Goal: Communication & Community: Answer question/provide support

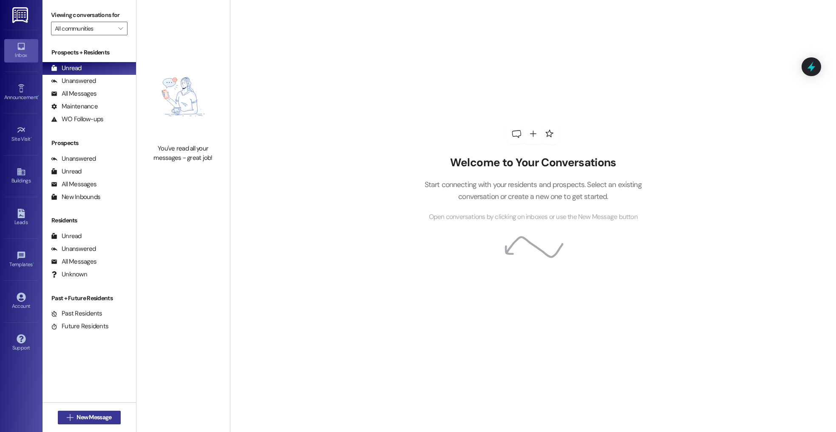
click at [86, 416] on span "New Message" at bounding box center [93, 417] width 35 height 9
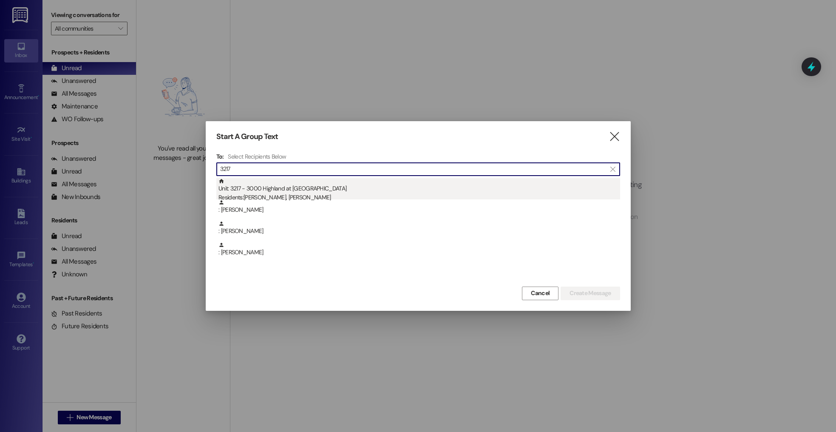
type input "3217"
click at [280, 183] on div "Unit: 3217 - 3000 Highland at [GEOGRAPHIC_DATA] Residents: [PERSON_NAME], [PERS…" at bounding box center [418, 190] width 401 height 24
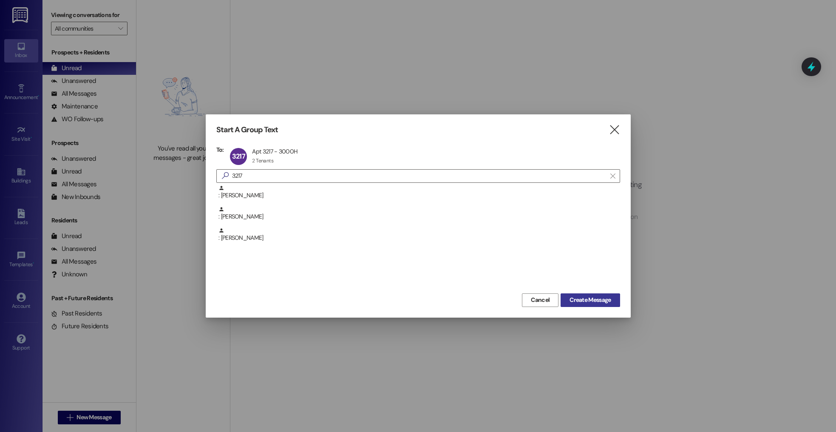
click at [591, 302] on span "Create Message" at bounding box center [589, 299] width 41 height 9
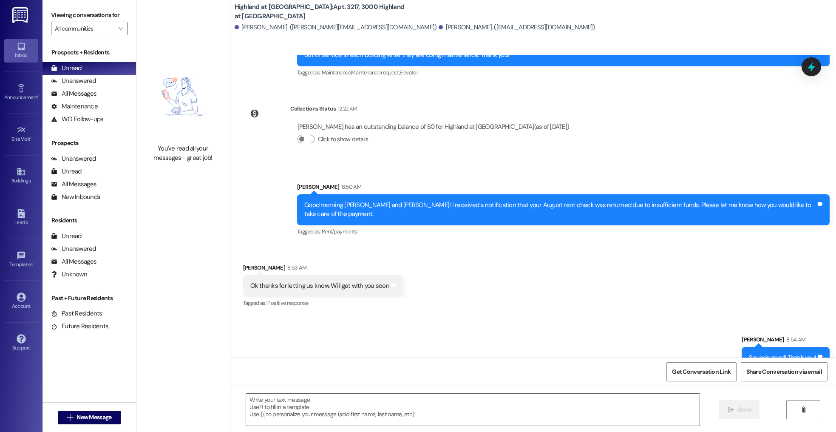
scroll to position [2796, 0]
click at [352, 281] on div "Ok thanks for letting us know. Will get with you soon" at bounding box center [319, 285] width 139 height 9
copy div "Ok thanks for letting us know. Will get with you soon Tags and notes"
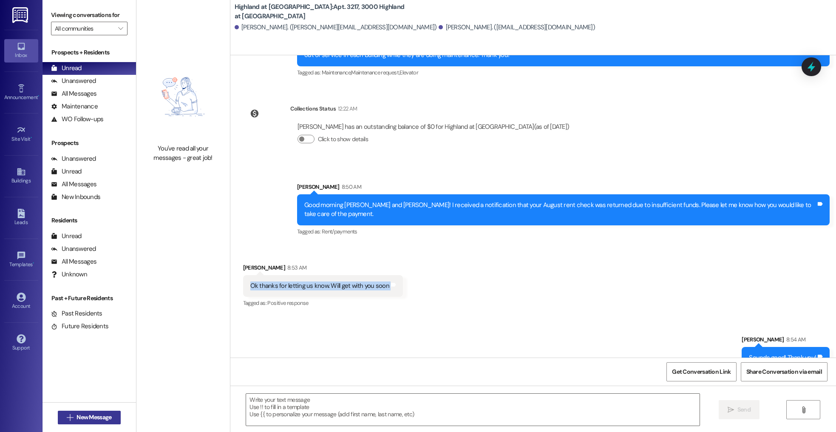
click at [105, 418] on span "New Message" at bounding box center [93, 417] width 35 height 9
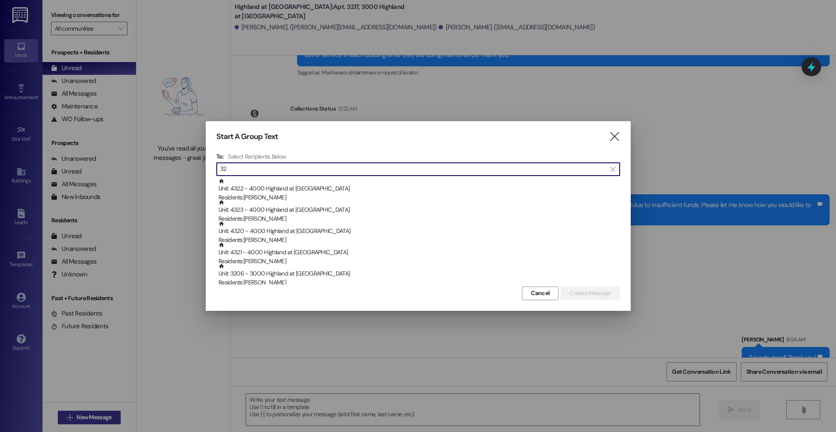
type input "3"
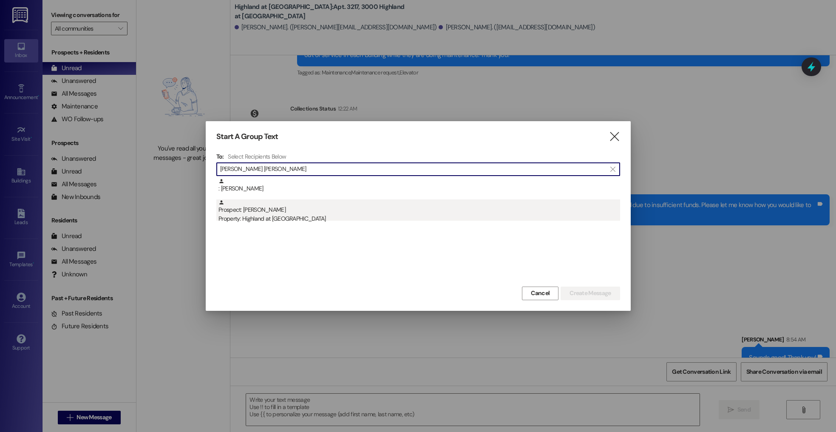
type input "[PERSON_NAME] [PERSON_NAME]"
click at [296, 212] on div "Prospect: [PERSON_NAME] Property: [GEOGRAPHIC_DATA] at [GEOGRAPHIC_DATA]" at bounding box center [418, 211] width 401 height 24
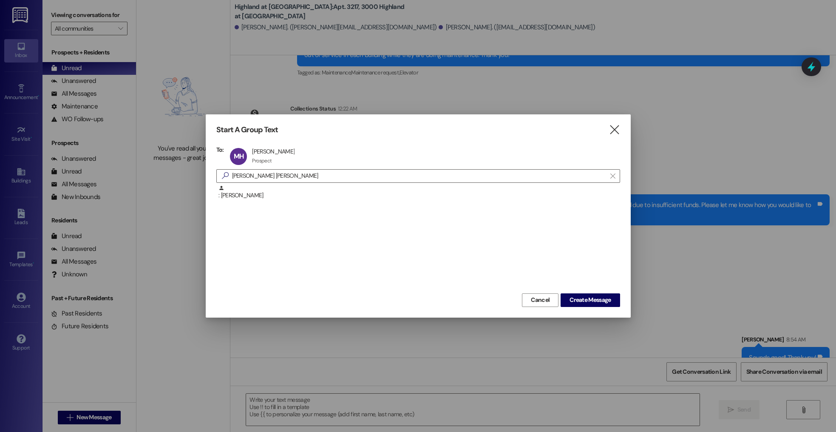
click at [558, 301] on div "Cancel Create Message" at bounding box center [418, 299] width 404 height 16
click at [578, 302] on span "Create Message" at bounding box center [589, 299] width 41 height 9
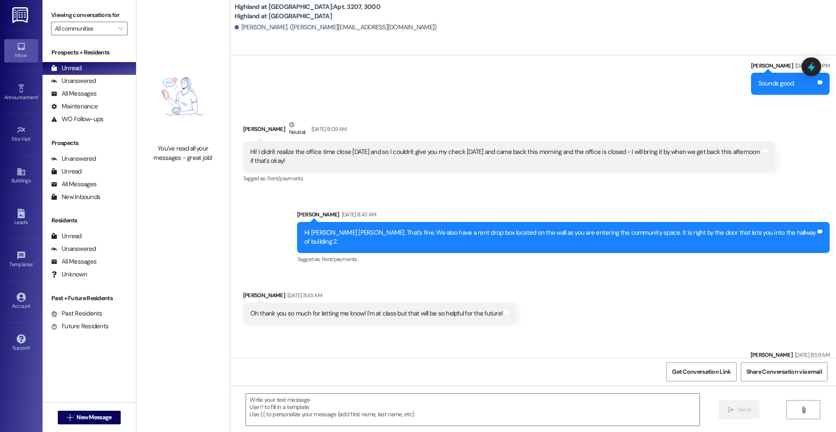
scroll to position [915, 0]
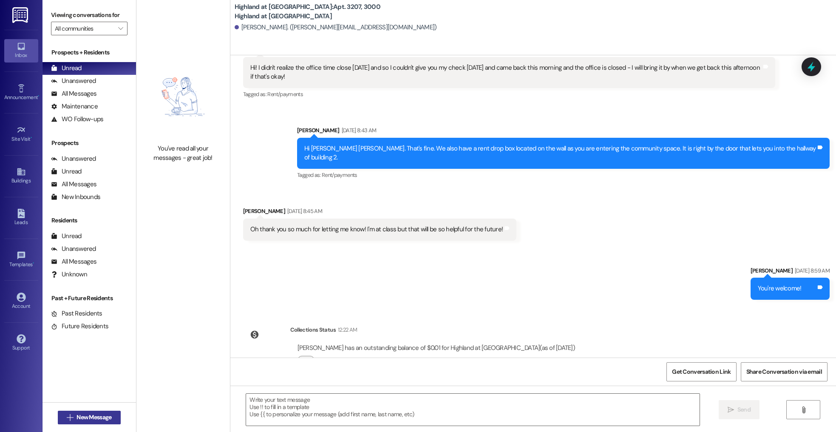
click at [107, 410] on button " New Message" at bounding box center [89, 417] width 63 height 14
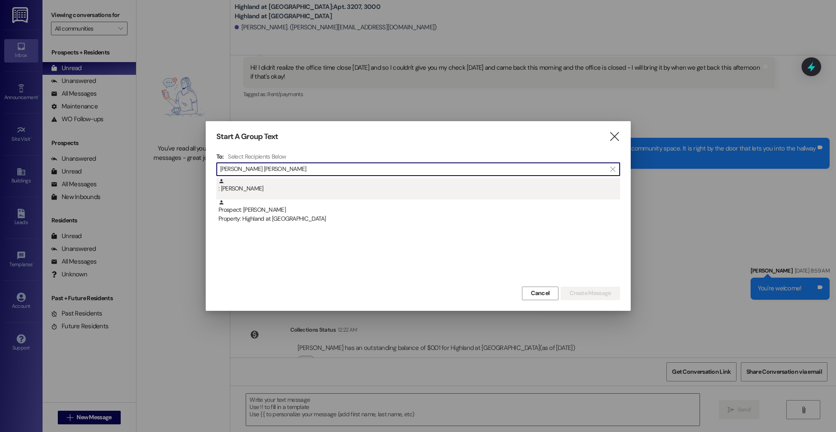
type input "[PERSON_NAME] [PERSON_NAME]"
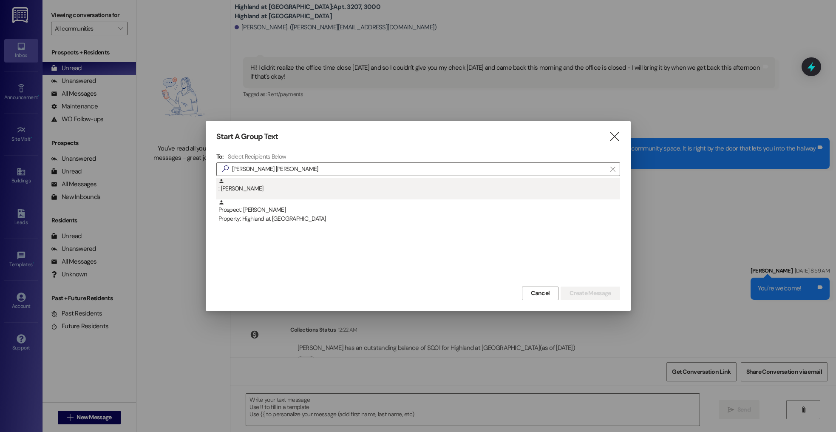
click at [284, 189] on div ": [PERSON_NAME]" at bounding box center [418, 185] width 401 height 15
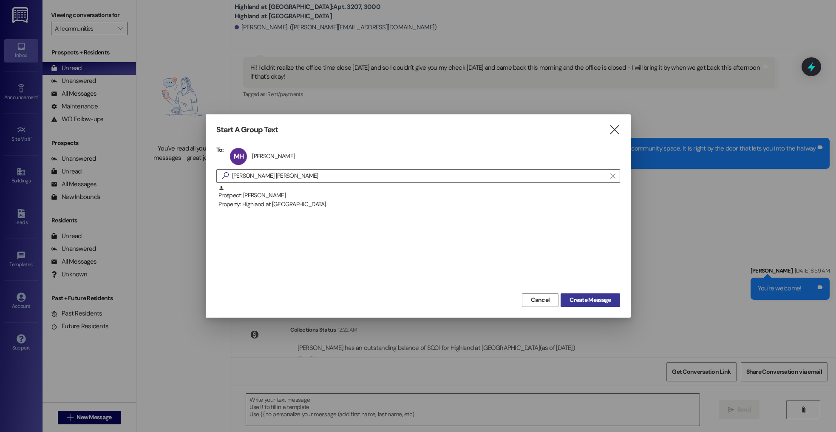
click at [578, 298] on span "Create Message" at bounding box center [589, 299] width 41 height 9
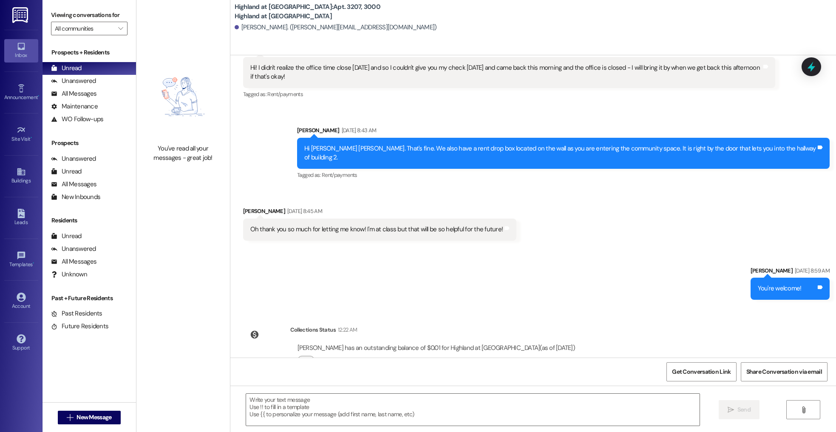
click at [62, 427] on div " New Message" at bounding box center [89, 417] width 63 height 21
click at [76, 417] on span "New Message" at bounding box center [93, 417] width 35 height 9
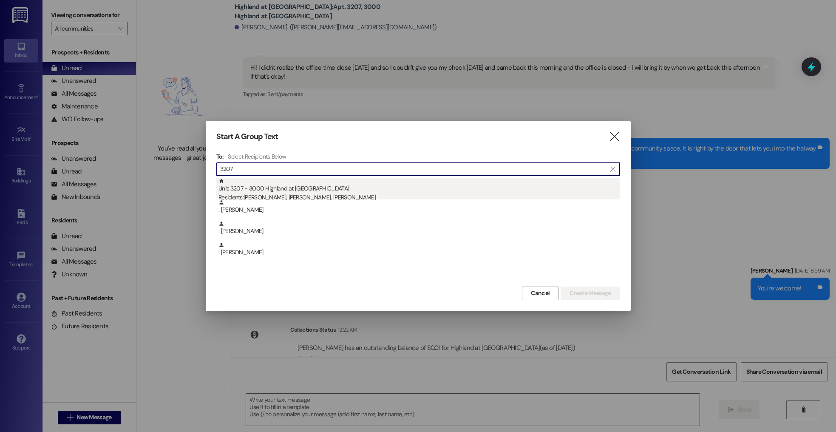
type input "3207"
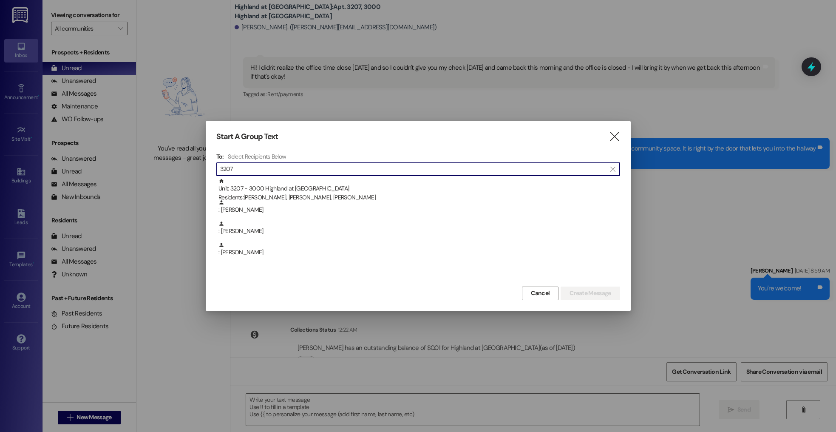
drag, startPoint x: 363, startPoint y: 191, endPoint x: 545, endPoint y: 291, distance: 207.9
click at [363, 191] on div "Unit: 3207 - 3000 Highland at [GEOGRAPHIC_DATA] Residents: [PERSON_NAME], [PERS…" at bounding box center [418, 190] width 401 height 24
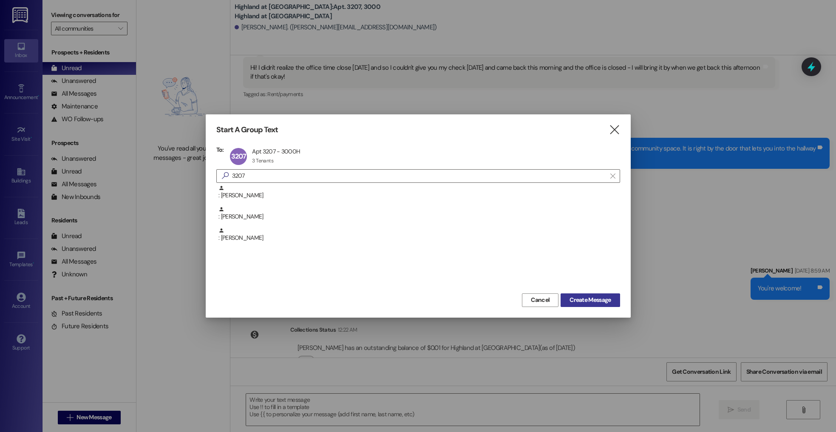
click at [614, 303] on button "Create Message" at bounding box center [589, 300] width 59 height 14
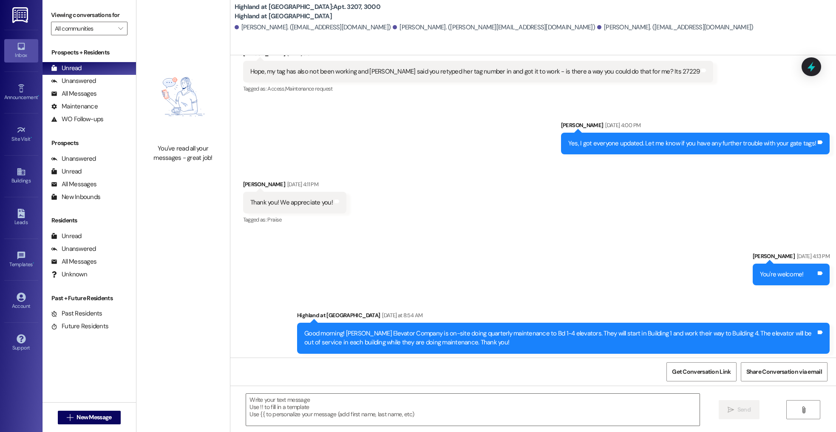
scroll to position [1032, 0]
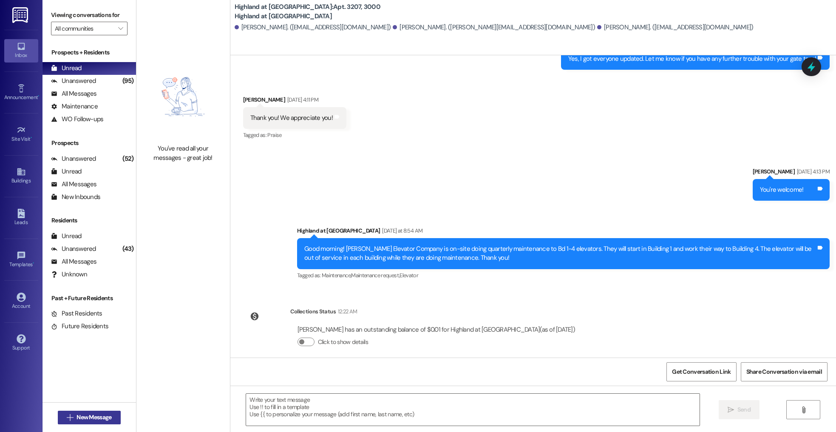
click at [89, 417] on span "New Message" at bounding box center [93, 417] width 35 height 9
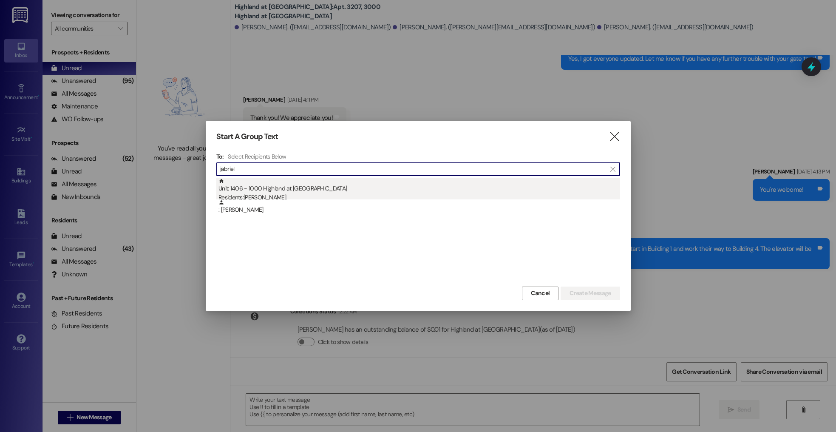
type input "jabriel"
click at [274, 184] on div "Unit: 1406 - 1000 Highland at [GEOGRAPHIC_DATA] Residents: [PERSON_NAME]" at bounding box center [418, 190] width 401 height 24
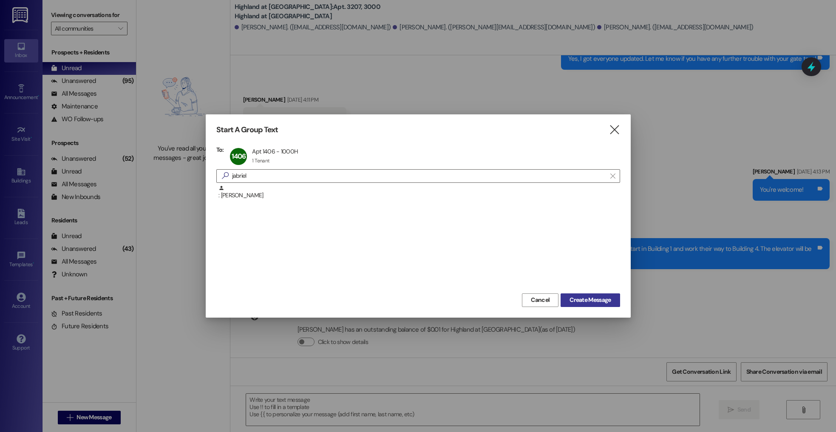
click at [600, 300] on span "Create Message" at bounding box center [589, 299] width 41 height 9
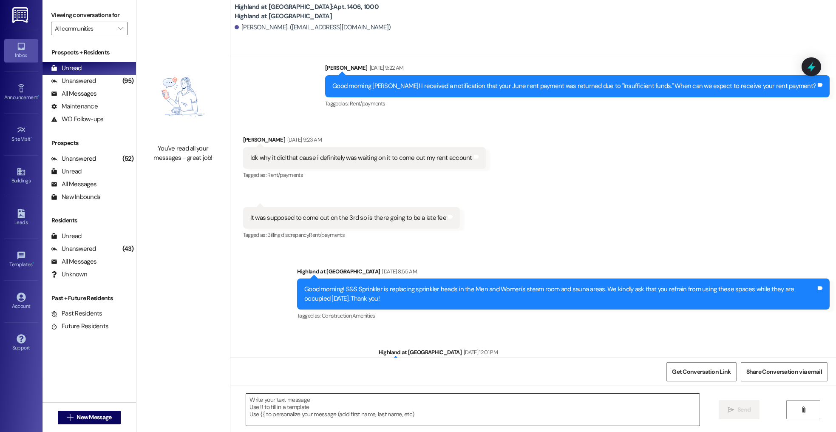
click at [274, 413] on textarea at bounding box center [472, 409] width 453 height 32
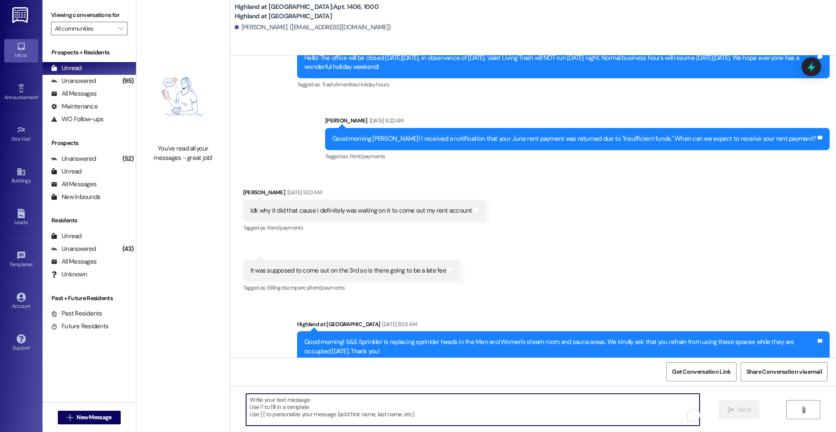
scroll to position [814, 0]
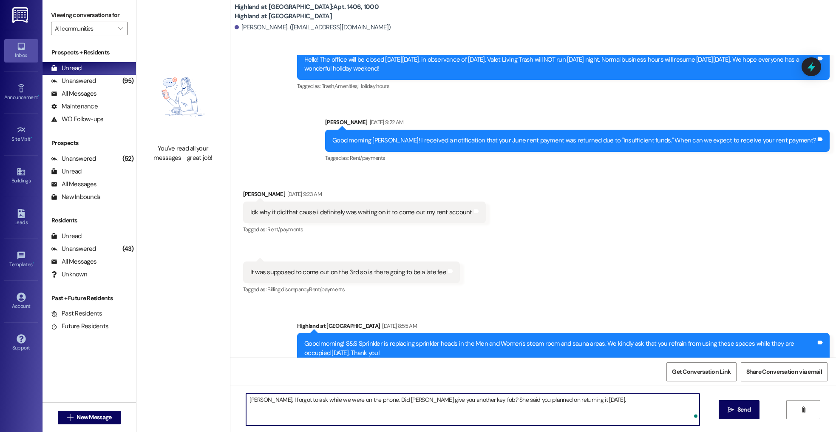
type textarea "[PERSON_NAME], I forgot to ask while we were on the phone. Did [PERSON_NAME] gi…"
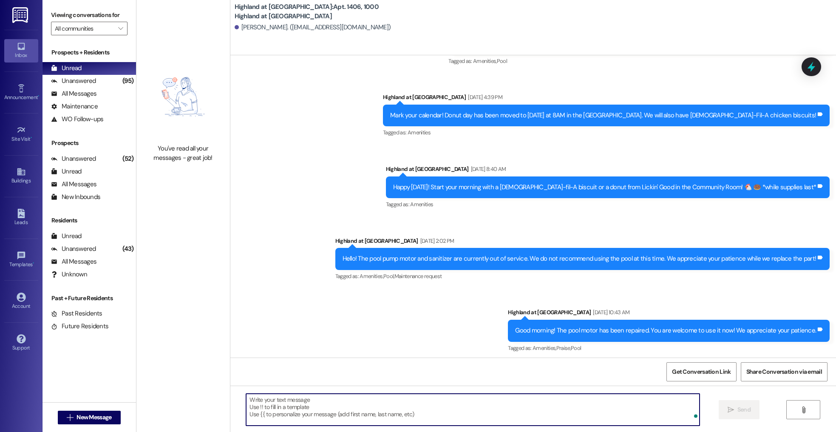
scroll to position [2026, 0]
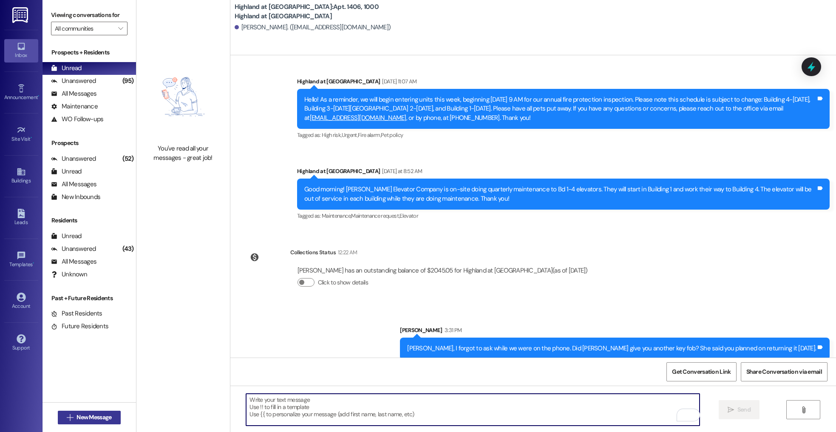
click at [91, 413] on button " New Message" at bounding box center [89, 417] width 63 height 14
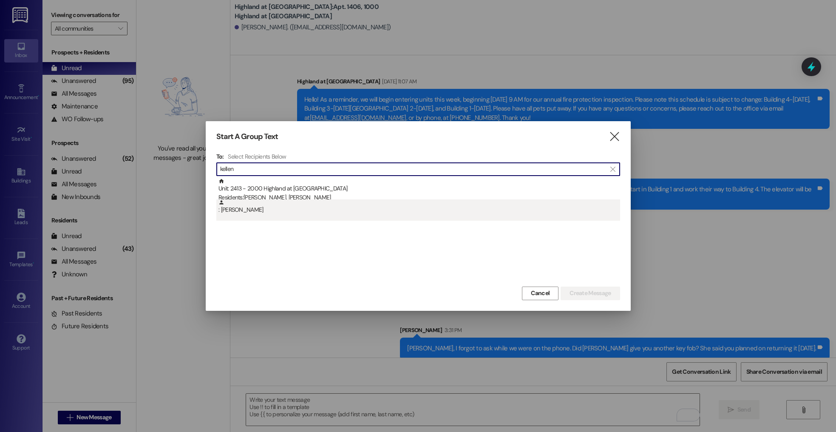
type input "kellen"
drag, startPoint x: 252, startPoint y: 215, endPoint x: 545, endPoint y: 282, distance: 300.6
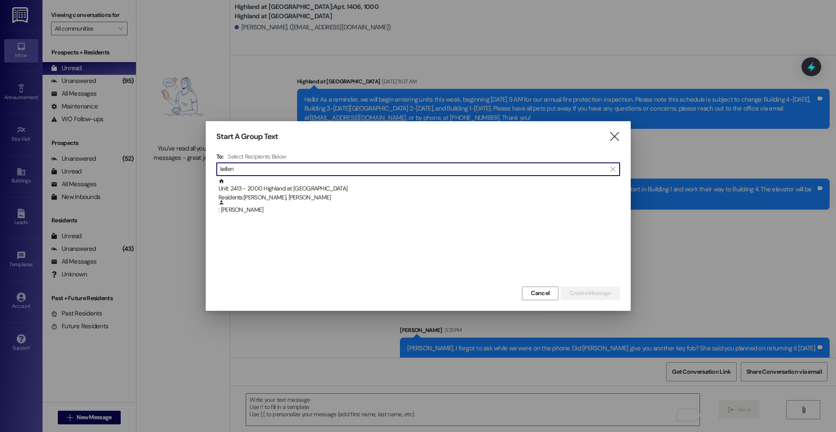
click at [252, 215] on div ": [PERSON_NAME]" at bounding box center [418, 209] width 404 height 21
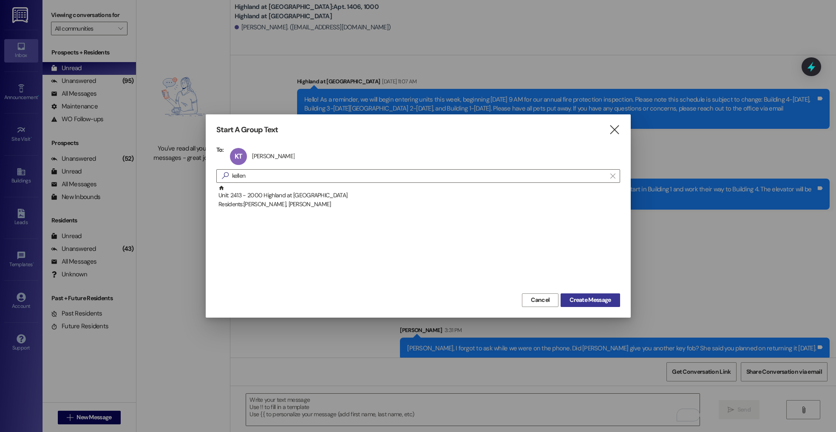
click at [615, 305] on button "Create Message" at bounding box center [589, 300] width 59 height 14
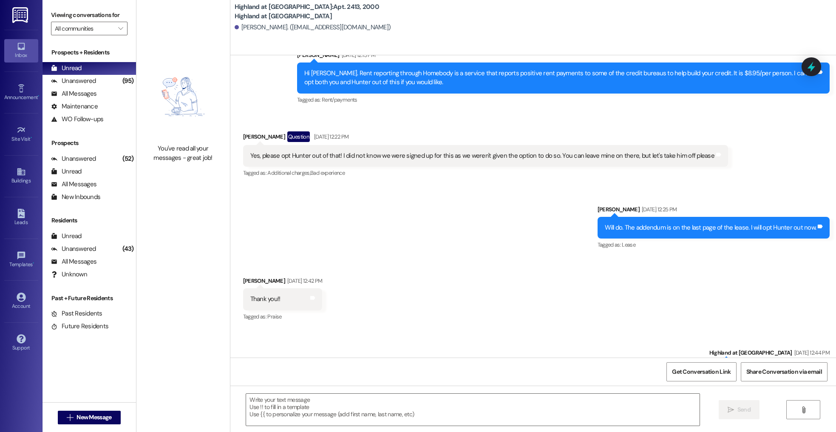
scroll to position [4803, 0]
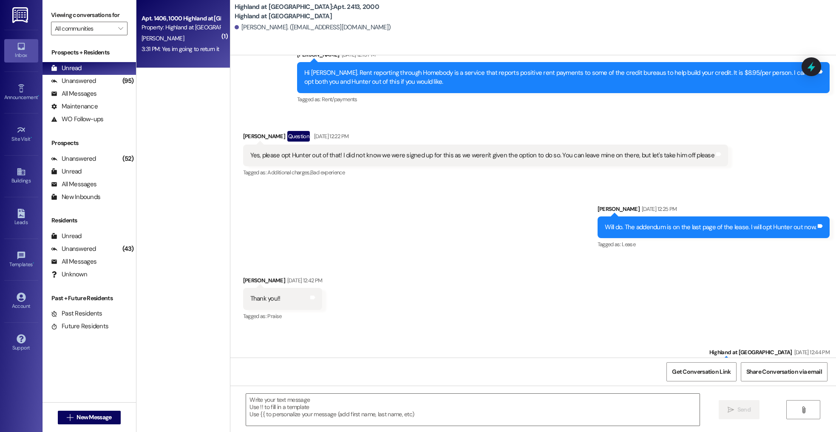
click at [146, 23] on div "Apt. 1406, 1000 Highland at [GEOGRAPHIC_DATA]" at bounding box center [180, 18] width 79 height 9
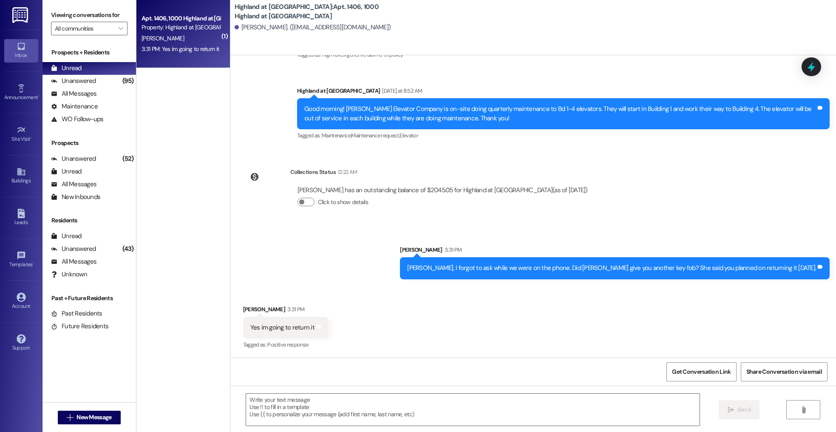
scroll to position [2098, 0]
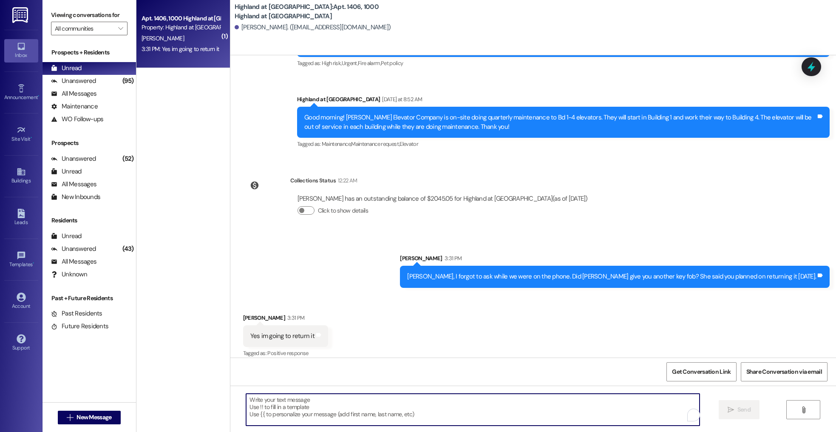
drag, startPoint x: 316, startPoint y: 412, endPoint x: 324, endPoint y: 410, distance: 7.9
click at [318, 411] on textarea "To enrich screen reader interactions, please activate Accessibility in Grammarl…" at bounding box center [472, 409] width 453 height 32
type textarea "Ok, just wanted to confirm on my end! Thanks!"
click at [98, 413] on span "New Message" at bounding box center [93, 417] width 35 height 9
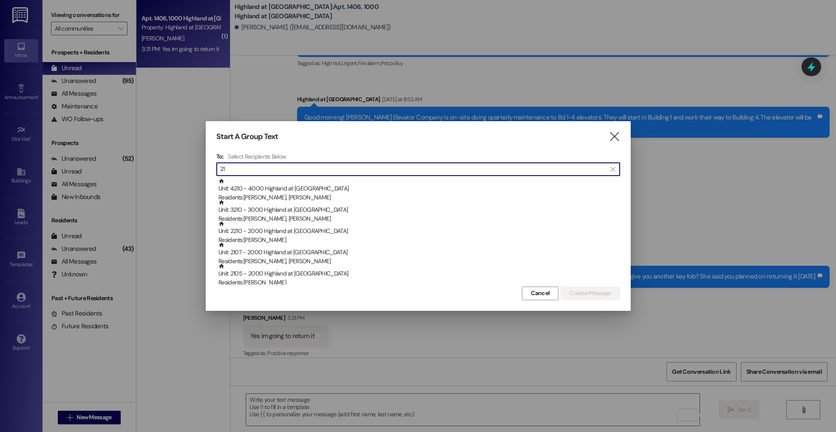
type input "2"
click at [537, 293] on span "Cancel" at bounding box center [540, 292] width 19 height 9
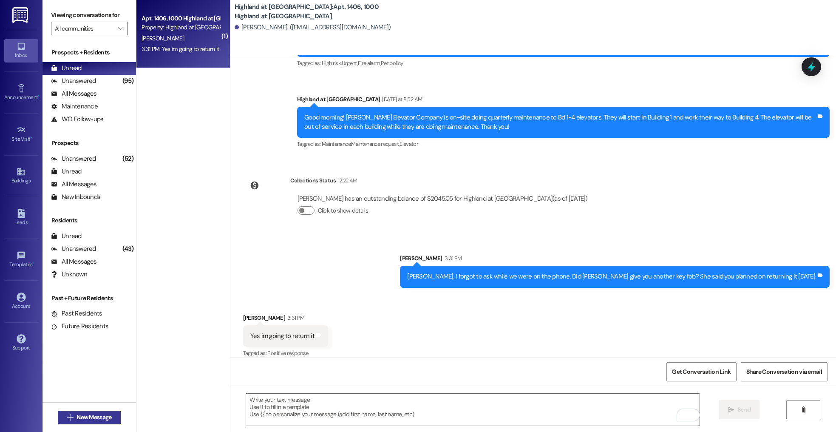
click at [90, 411] on button " New Message" at bounding box center [89, 417] width 63 height 14
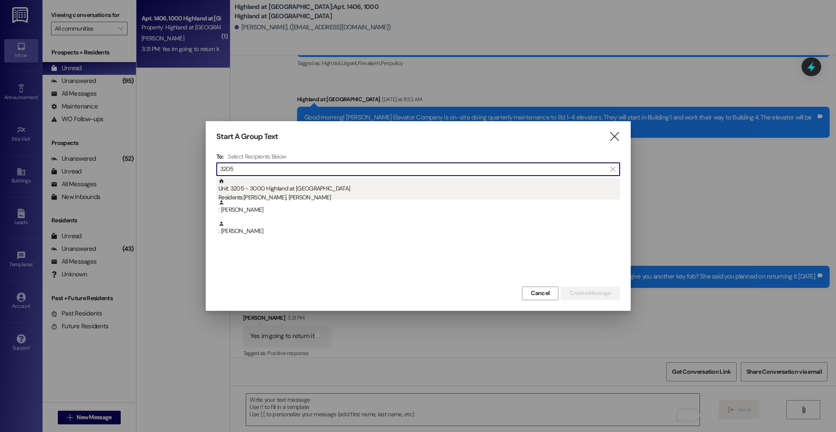
type input "3205"
click at [334, 194] on div "Residents: [PERSON_NAME], [PERSON_NAME]" at bounding box center [418, 197] width 401 height 9
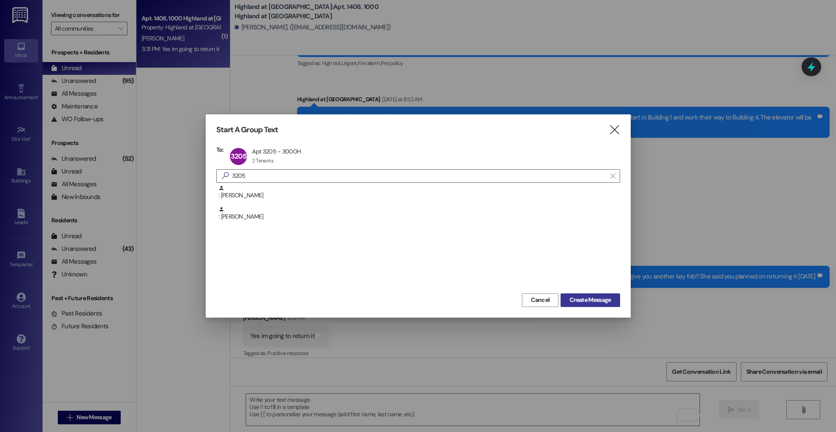
click at [593, 302] on span "Create Message" at bounding box center [589, 299] width 41 height 9
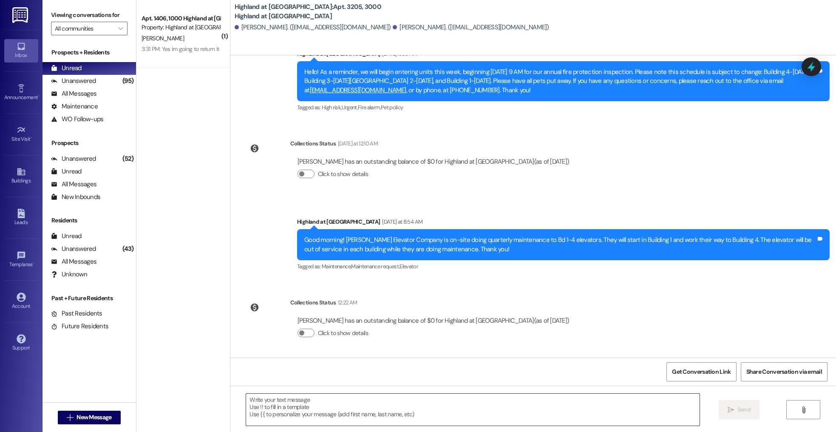
scroll to position [965, 0]
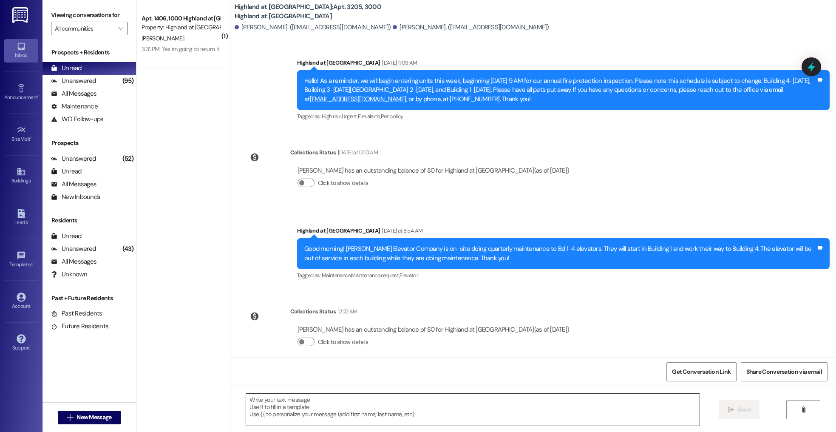
click at [317, 413] on textarea at bounding box center [472, 409] width 453 height 32
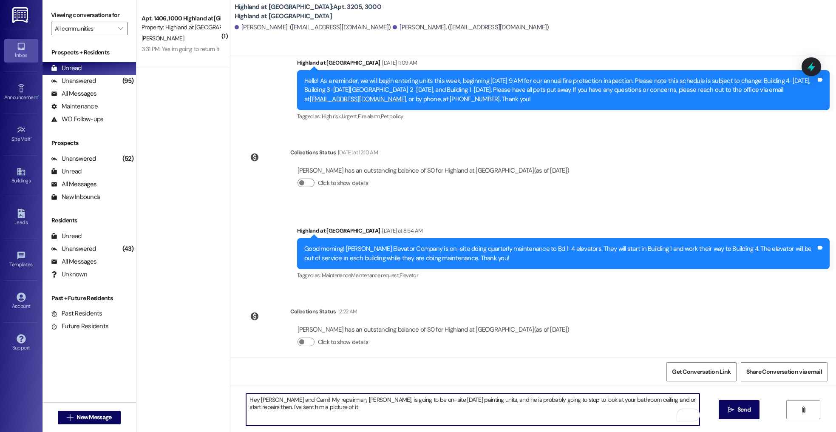
click at [636, 401] on textarea "Hey [PERSON_NAME] and Cami! My repairman, [PERSON_NAME], is going to be on-site…" at bounding box center [472, 409] width 453 height 32
click at [651, 411] on textarea "Hey [PERSON_NAME] and Cami! My repairman, [PERSON_NAME], is going to be on-site…" at bounding box center [472, 409] width 453 height 32
type textarea "Hey [PERSON_NAME] and Cami! My repairman, [PERSON_NAME], is going to be on-site…"
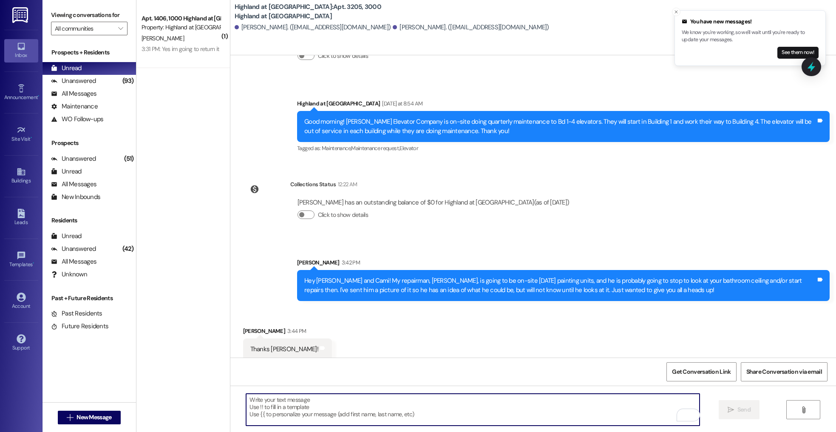
scroll to position [1092, 0]
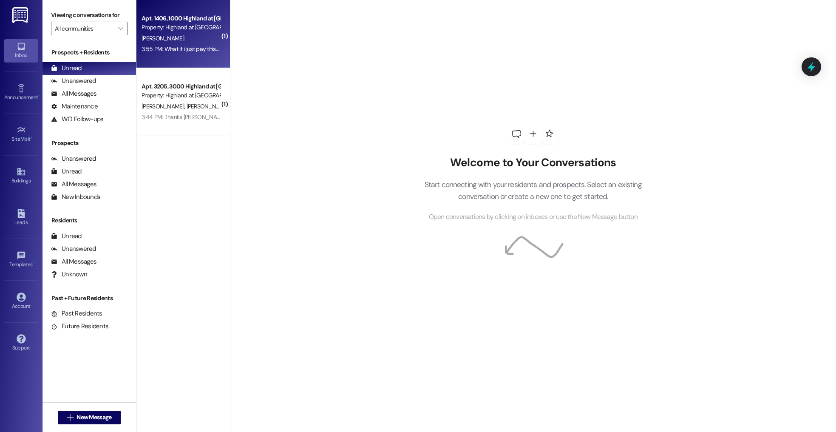
click at [169, 37] on div "[PERSON_NAME]" at bounding box center [181, 38] width 80 height 11
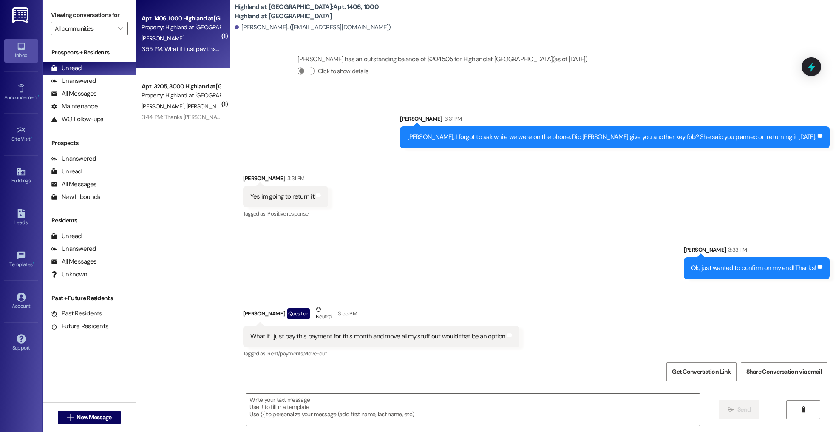
scroll to position [2237, 0]
click at [322, 410] on textarea at bounding box center [472, 409] width 453 height 32
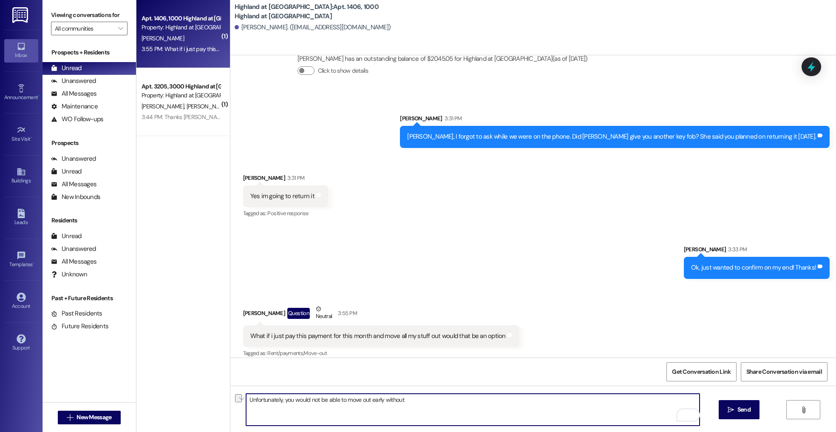
drag, startPoint x: 431, startPoint y: 399, endPoint x: 100, endPoint y: 399, distance: 331.4
click at [100, 399] on div "Viewing conversations for All communities  Prospects + Residents Unread (0) Un…" at bounding box center [438, 216] width 793 height 432
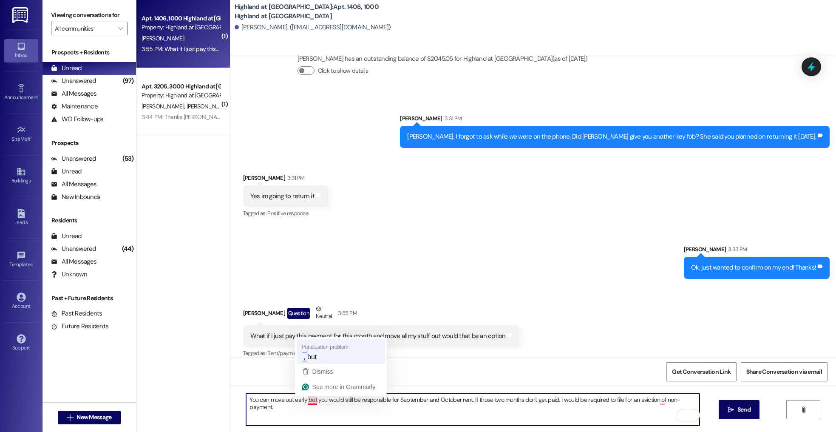
type textarea "You can move out early, but you would still be responsible for September and Oc…"
click at [322, 419] on textarea "You can move out early, but you would still be responsible for September and Oc…" at bounding box center [472, 409] width 453 height 32
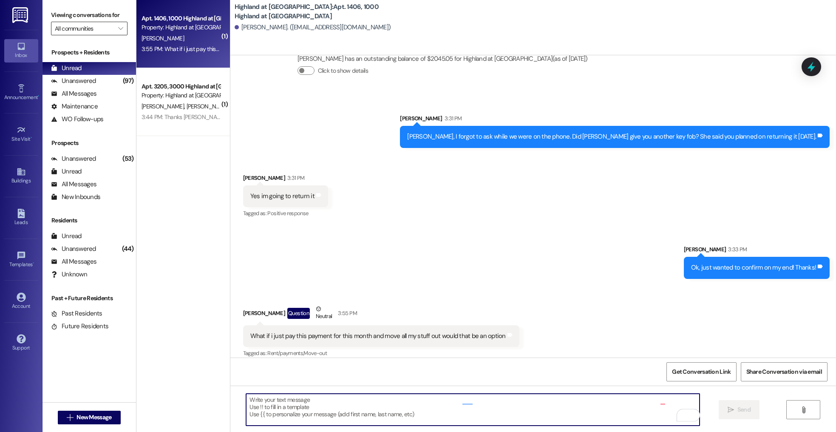
scroll to position [2237, 0]
